Goal: Register for event/course

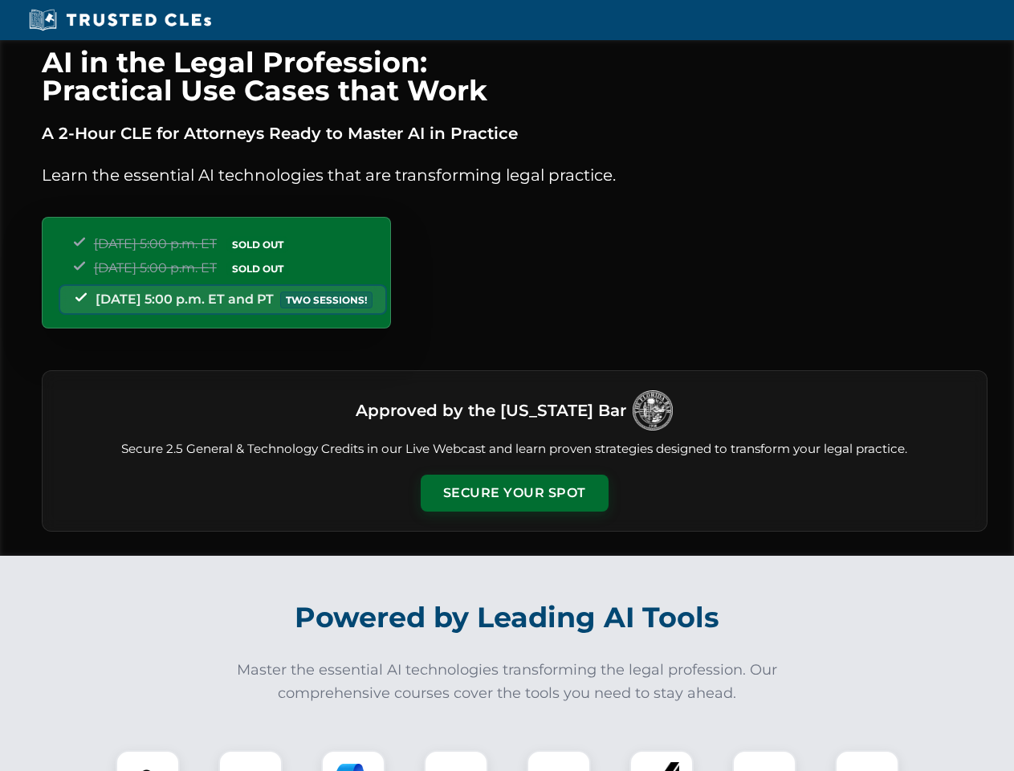
click at [514, 493] on button "Secure Your Spot" at bounding box center [515, 492] width 188 height 37
click at [148, 760] on img at bounding box center [147, 782] width 47 height 47
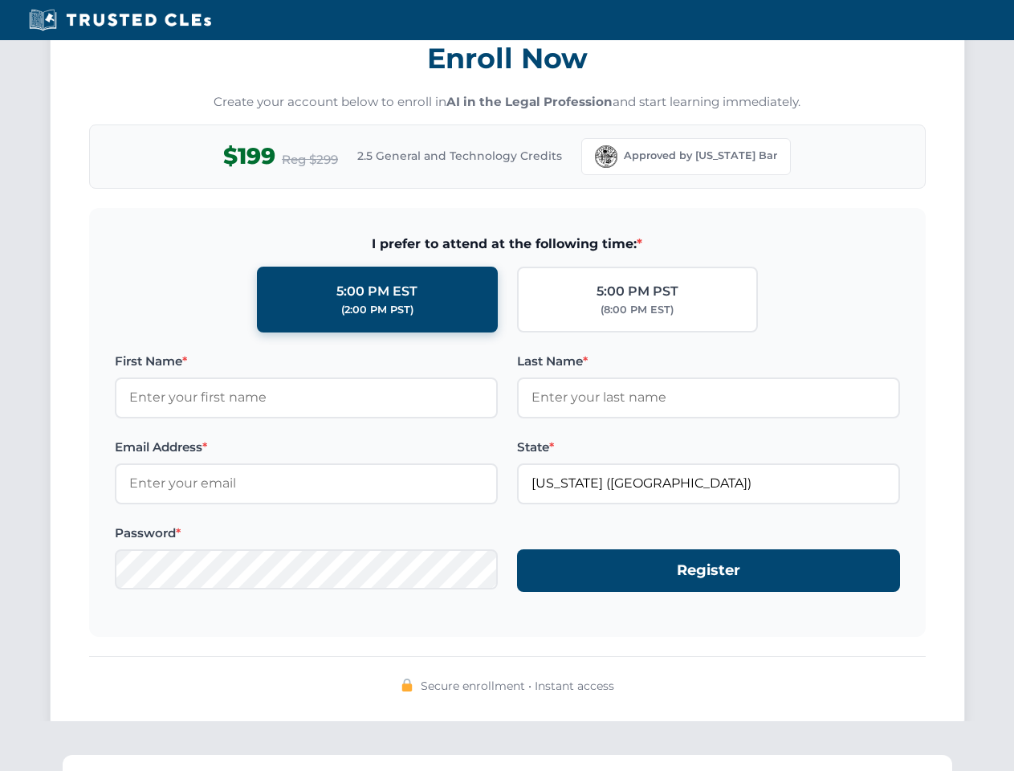
scroll to position [1576, 0]
